Goal: Information Seeking & Learning: Stay updated

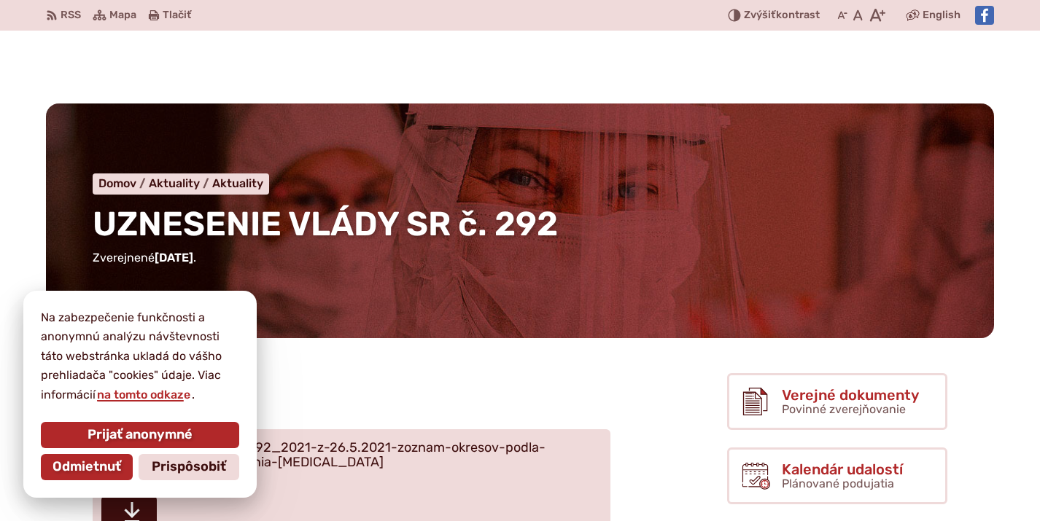
scroll to position [150, 0]
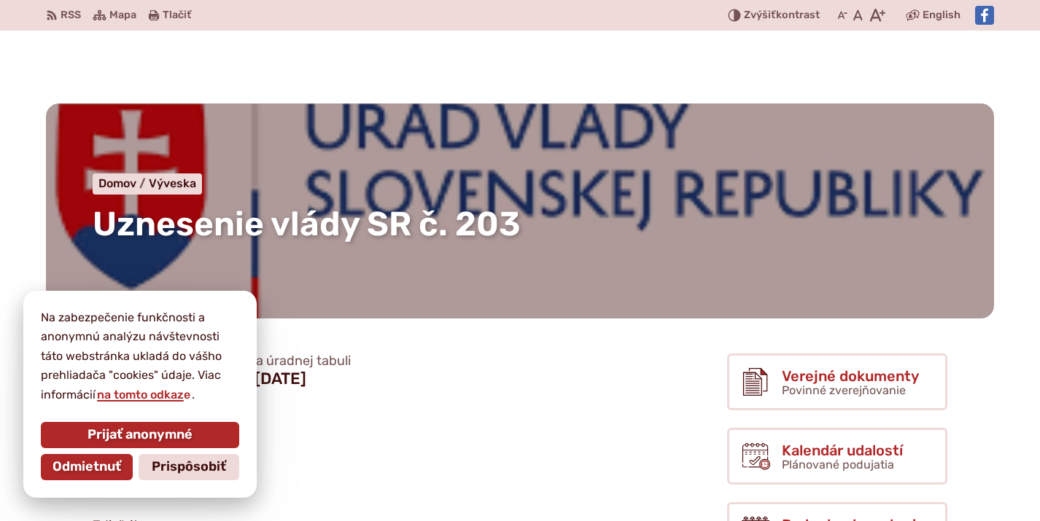
scroll to position [152, 0]
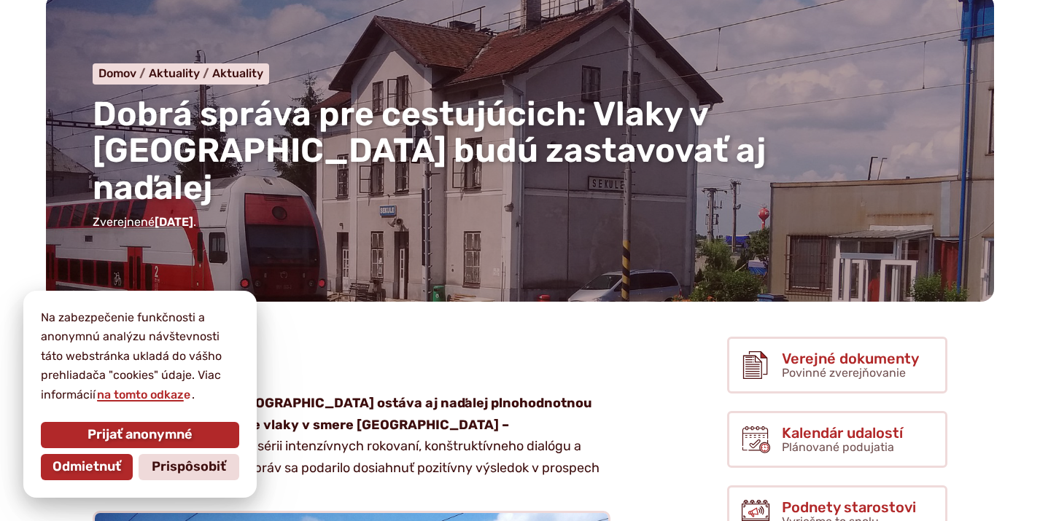
scroll to position [115, 0]
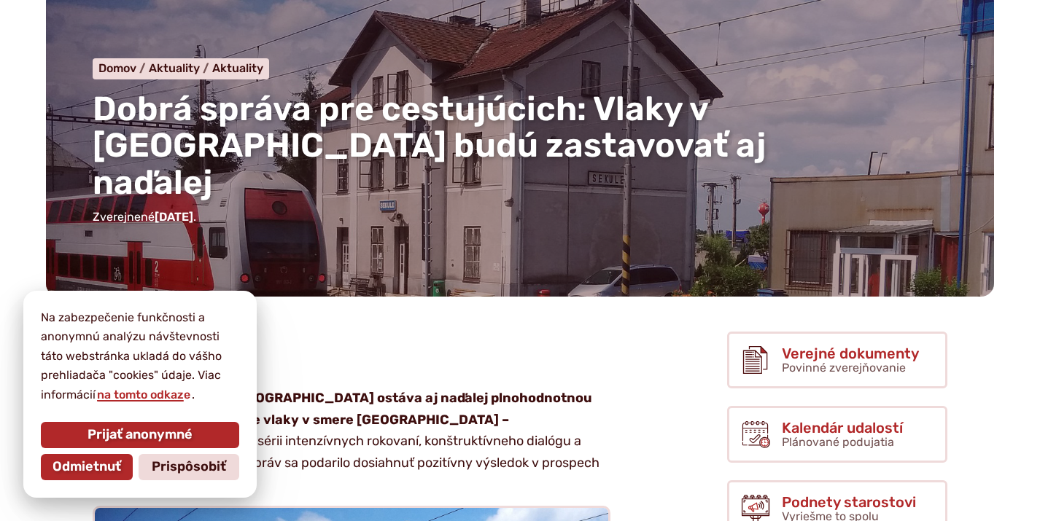
click at [189, 420] on div "Prijať anonymné Odmietnuť Prispôsobiť" at bounding box center [140, 451] width 204 height 64
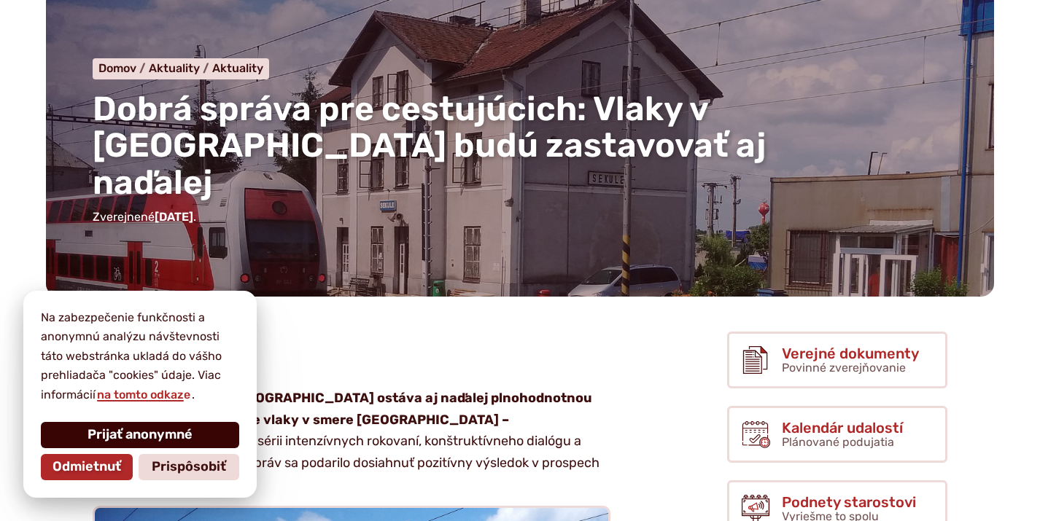
click at [190, 427] on span "Prijať anonymné" at bounding box center [140, 435] width 105 height 16
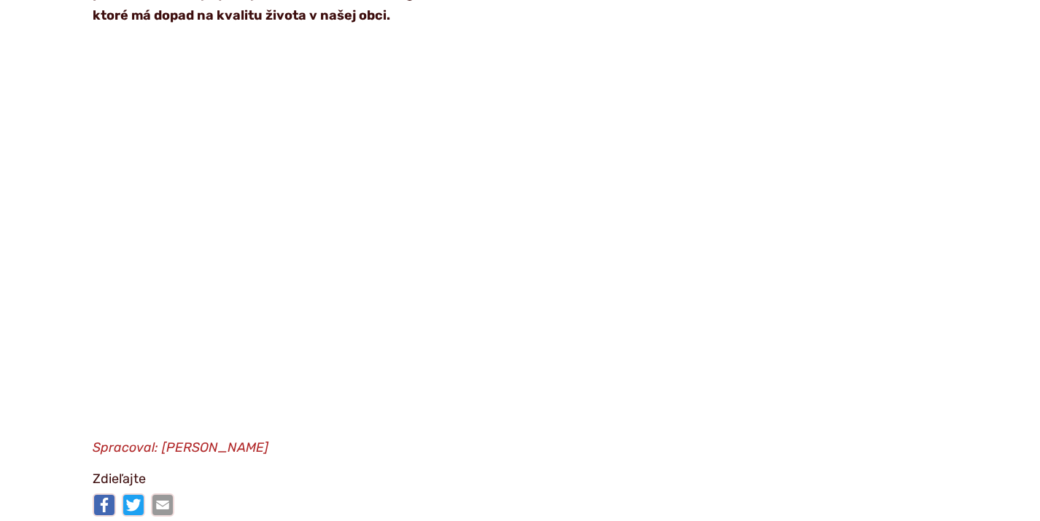
scroll to position [1680, 0]
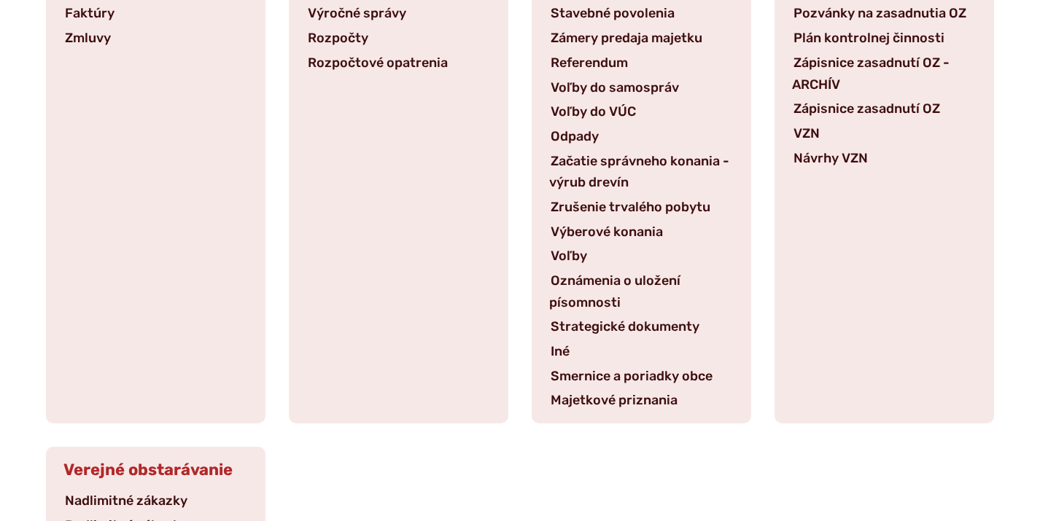
scroll to position [433, 0]
